Goal: Information Seeking & Learning: Learn about a topic

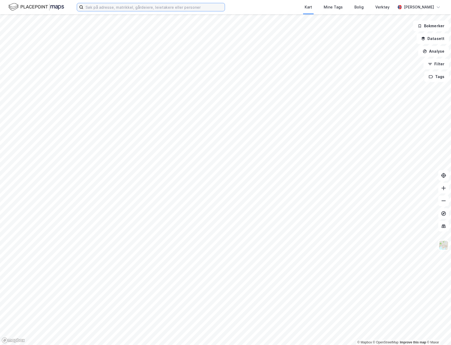
click at [146, 9] on input at bounding box center [153, 7] width 141 height 8
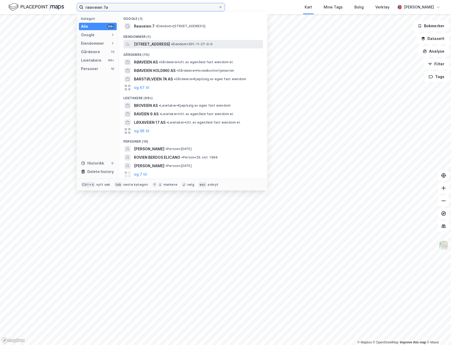
type input "røaveien 7a"
click at [160, 41] on span "[STREET_ADDRESS]" at bounding box center [152, 44] width 36 height 6
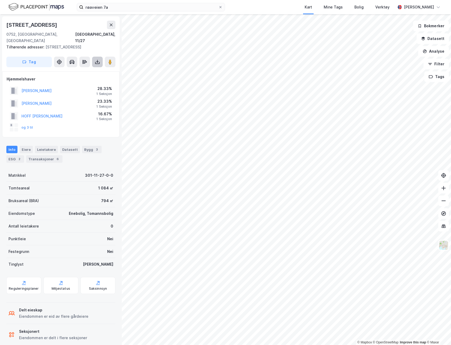
click at [96, 59] on icon at bounding box center [97, 61] width 5 height 5
click at [95, 77] on div "Last ned matrikkelrapport" at bounding box center [74, 81] width 56 height 8
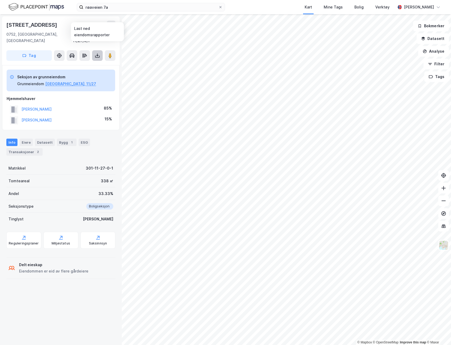
click at [94, 50] on button at bounding box center [97, 55] width 11 height 11
click at [89, 70] on div "Last ned matrikkelrapport" at bounding box center [74, 74] width 56 height 8
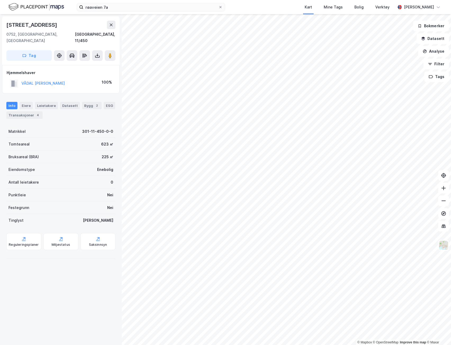
click at [201, 345] on html "røaveien 7a Kart Mine Tags Bolig Verktøy Knut Seemann-Berg © Mapbox © OpenStree…" at bounding box center [225, 172] width 451 height 345
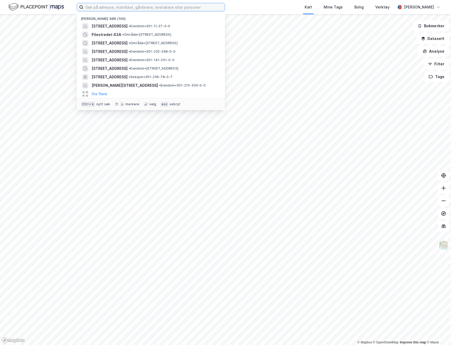
click at [120, 5] on input at bounding box center [153, 7] width 141 height 8
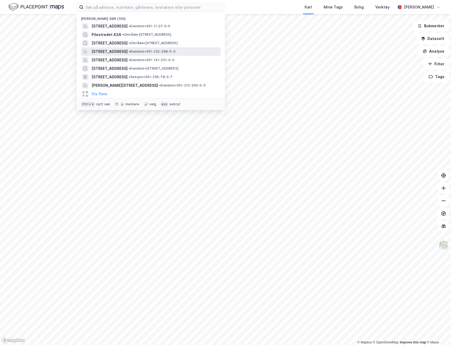
click at [128, 53] on span "[STREET_ADDRESS]" at bounding box center [110, 51] width 36 height 6
